Goal: Transaction & Acquisition: Subscribe to service/newsletter

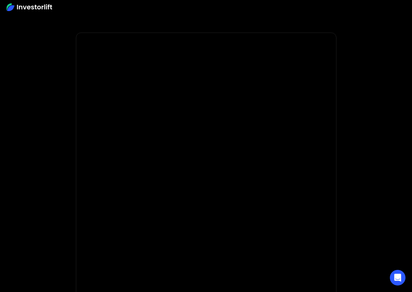
scroll to position [33, 0]
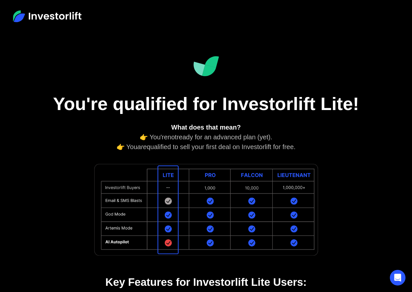
click at [169, 199] on img at bounding box center [206, 209] width 228 height 97
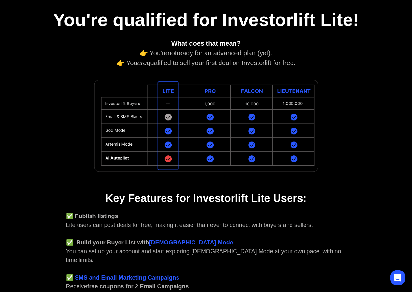
scroll to position [98, 0]
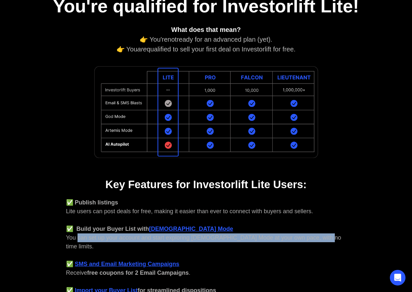
drag, startPoint x: 317, startPoint y: 240, endPoint x: 77, endPoint y: 238, distance: 239.9
click at [77, 238] on div "✅ Publish listings Lite users can post deals for free, making it easier than ev…" at bounding box center [206, 250] width 280 height 105
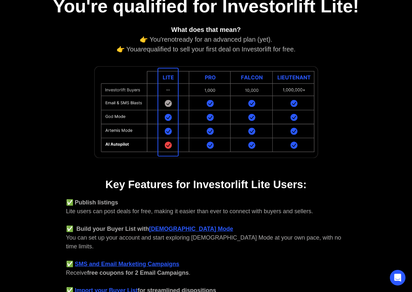
click at [252, 244] on div "✅ Publish listings Lite users can post deals for free, making it easier than ev…" at bounding box center [206, 250] width 280 height 105
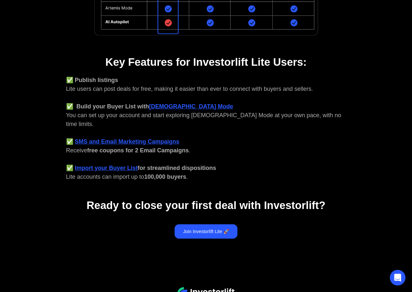
scroll to position [228, 0]
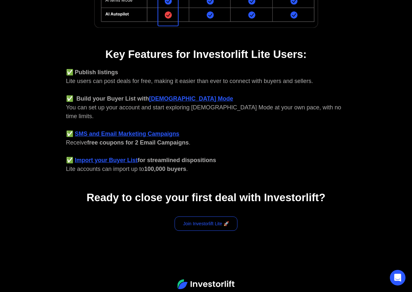
click at [194, 220] on link "Join Investorlift Lite 🚀" at bounding box center [205, 223] width 63 height 14
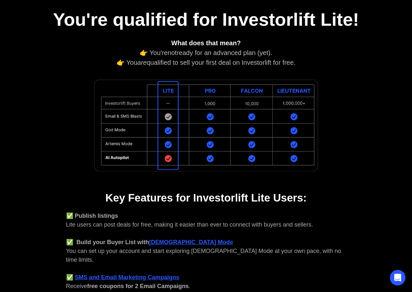
scroll to position [53, 0]
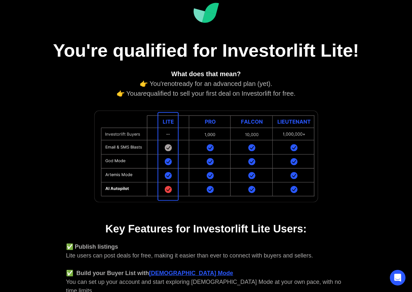
click at [168, 145] on img at bounding box center [206, 156] width 228 height 97
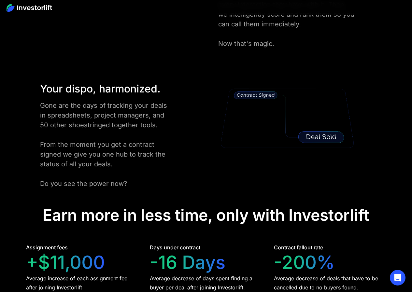
scroll to position [1237, 0]
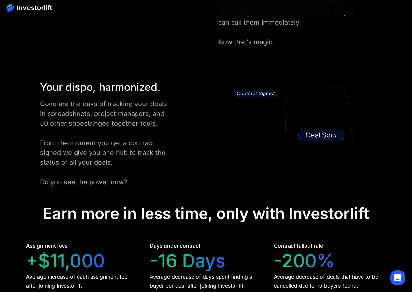
click at [307, 115] on img at bounding box center [287, 116] width 138 height 75
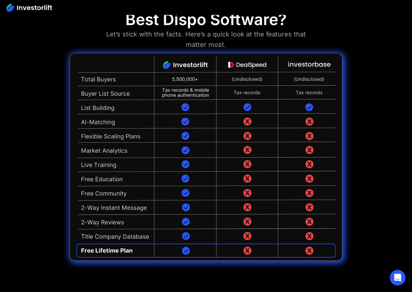
scroll to position [1562, 0]
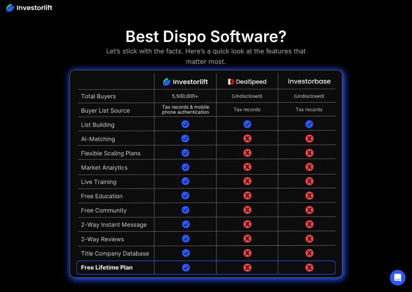
click at [125, 247] on img at bounding box center [206, 174] width 272 height 208
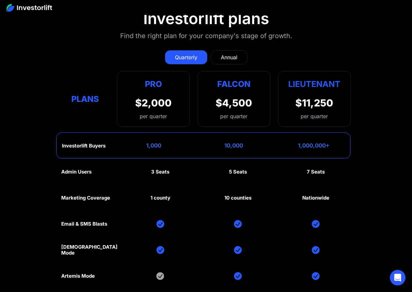
scroll to position [2897, 0]
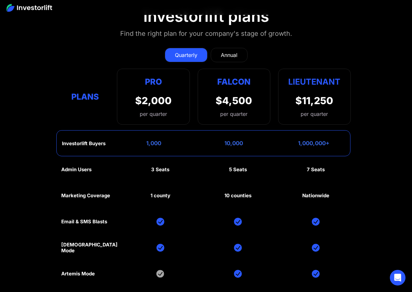
click at [156, 270] on img at bounding box center [160, 274] width 8 height 8
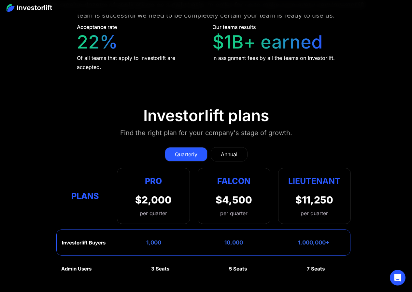
scroll to position [2767, 0]
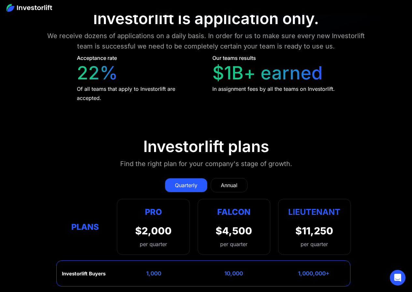
click at [222, 181] on div "Annual" at bounding box center [229, 185] width 17 height 8
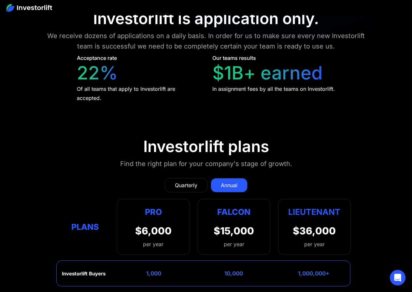
click at [199, 178] on link "Quarterly" at bounding box center [186, 185] width 43 height 14
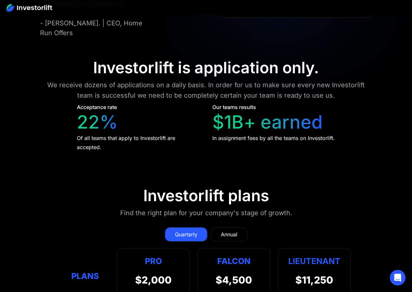
scroll to position [2734, 0]
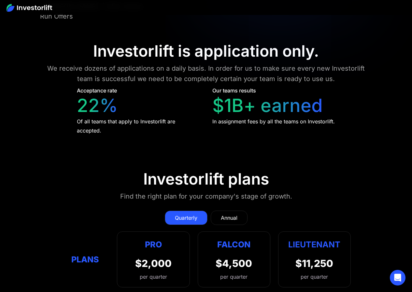
click at [167, 257] on div "$2,000" at bounding box center [153, 263] width 36 height 12
click at [231, 214] on div "Annual" at bounding box center [229, 218] width 17 height 8
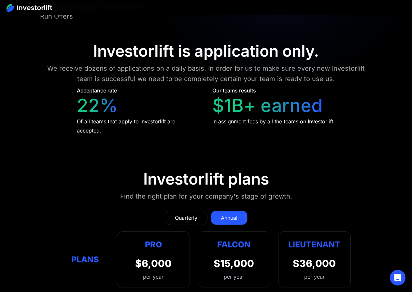
click at [195, 214] on div "Quarterly" at bounding box center [186, 218] width 22 height 8
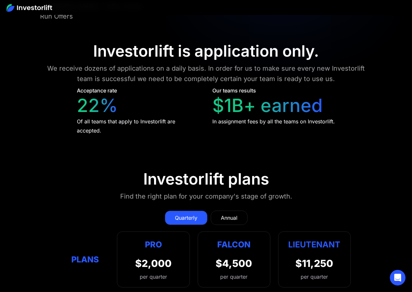
click at [208, 211] on div "Quarterly Annual" at bounding box center [205, 218] width 289 height 14
click at [228, 214] on div "Annual" at bounding box center [229, 218] width 17 height 8
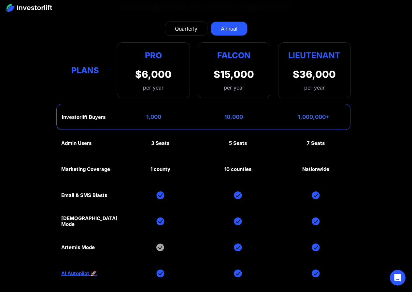
scroll to position [2929, 0]
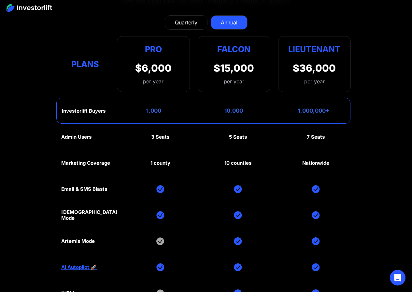
click at [159, 172] on div "Admin Users 3 Seats 5 Seats 7 Seats Marketing Coverage 1 county 10 counties Nat…" at bounding box center [205, 228] width 289 height 208
click at [161, 197] on div "Admin Users 3 Seats 5 Seats 7 Seats Marketing Coverage 1 county 10 counties Nat…" at bounding box center [205, 228] width 289 height 208
click at [81, 264] on link "AI Autopilot 🚀" at bounding box center [78, 267] width 35 height 6
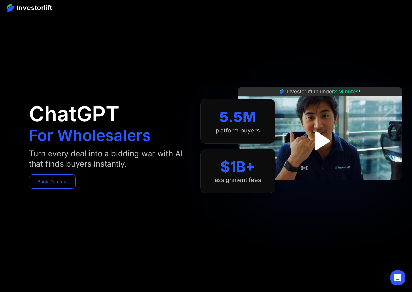
click at [65, 180] on link "Book Demo ➢" at bounding box center [52, 181] width 47 height 14
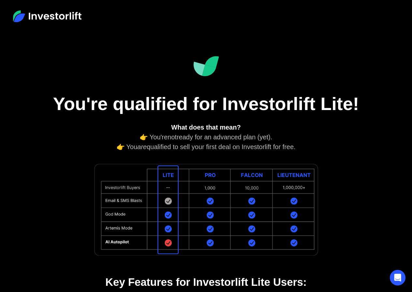
click at [267, 136] on div "What does that mean? 👉 You're not ready for an advanced plan (yet). 👉 You are q…" at bounding box center [206, 136] width 280 height 29
click at [272, 137] on div "What does that mean? 👉 You're not ready for an advanced plan (yet). 👉 You are q…" at bounding box center [206, 136] width 280 height 29
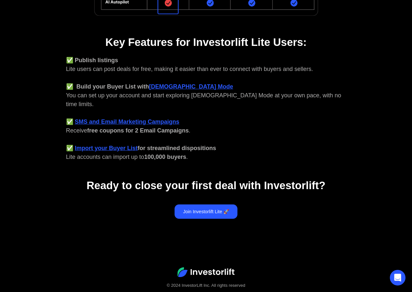
scroll to position [249, 0]
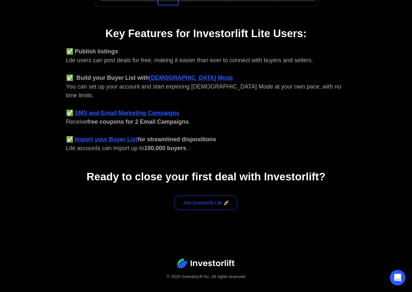
click at [202, 196] on link "Join Investorlift Lite 🚀" at bounding box center [205, 203] width 63 height 14
